Goal: Use online tool/utility: Utilize a website feature to perform a specific function

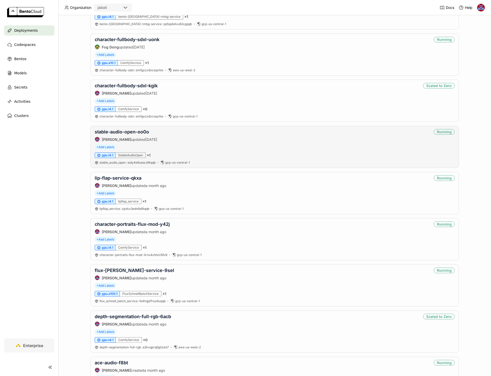
scroll to position [81, 0]
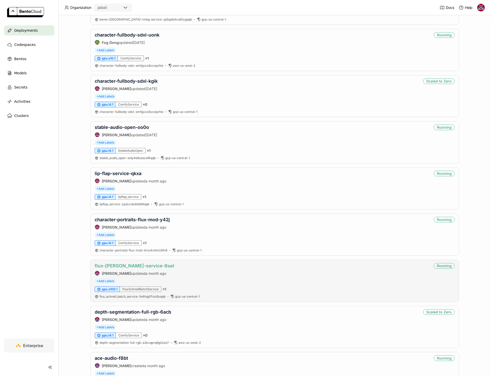
click at [132, 264] on link "flux-[PERSON_NAME]-service-9sel" at bounding box center [134, 265] width 79 height 5
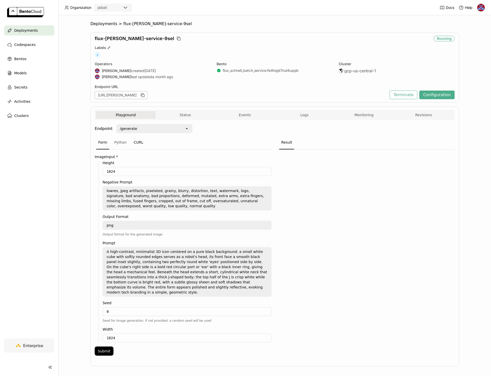
click at [139, 139] on div "CURL" at bounding box center [139, 143] width 14 height 14
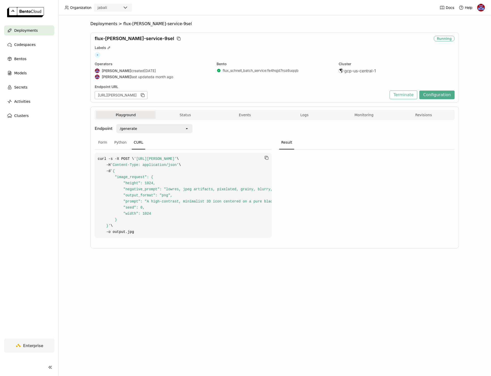
click at [146, 128] on div "/generate" at bounding box center [151, 129] width 68 height 8
click at [223, 139] on div "Form Python CURL" at bounding box center [183, 143] width 177 height 14
click at [267, 158] on icon "button" at bounding box center [266, 157] width 5 height 5
click at [335, 174] on div at bounding box center [366, 195] width 177 height 91
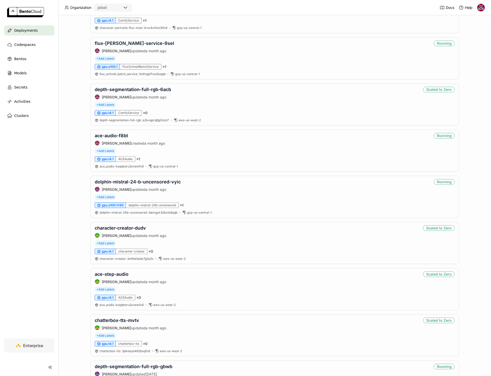
scroll to position [315, 0]
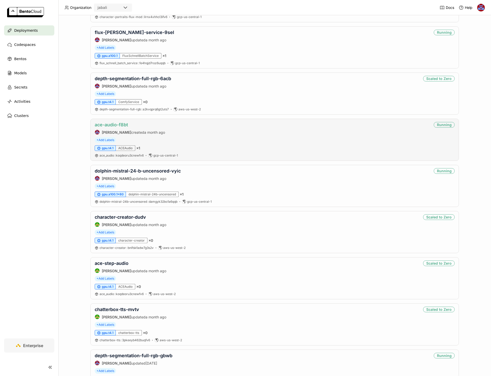
click at [116, 124] on link "ace-audio-f8bt" at bounding box center [111, 124] width 33 height 5
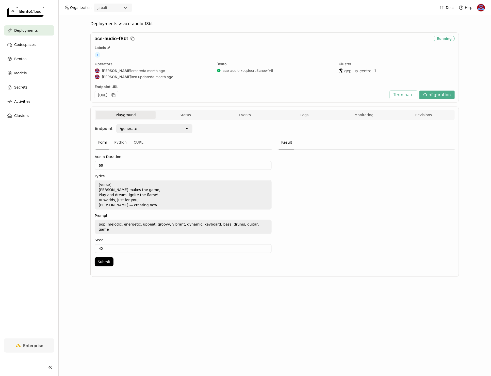
click at [134, 131] on div "/generate" at bounding box center [128, 128] width 17 height 5
click at [218, 140] on div "Form Python CURL" at bounding box center [183, 143] width 177 height 14
click at [136, 140] on div "CURL" at bounding box center [139, 143] width 14 height 14
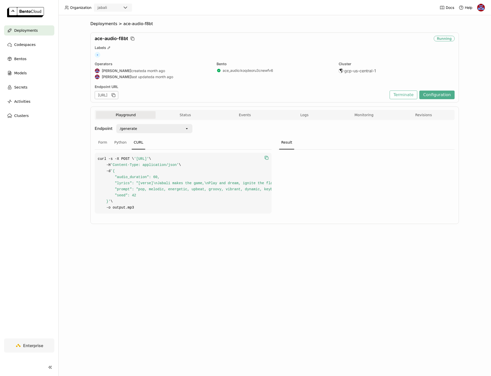
click at [266, 158] on icon "button" at bounding box center [266, 157] width 5 height 5
click at [99, 143] on div "Form" at bounding box center [102, 143] width 13 height 14
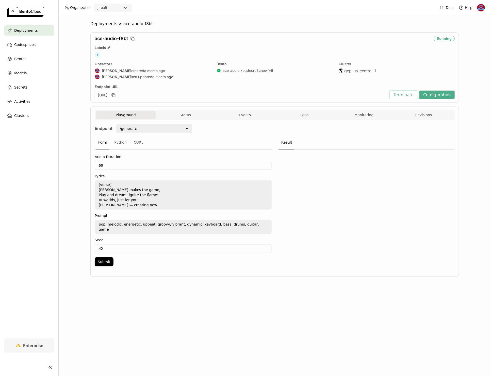
click at [291, 182] on div at bounding box center [366, 210] width 177 height 120
